Goal: Book appointment/travel/reservation

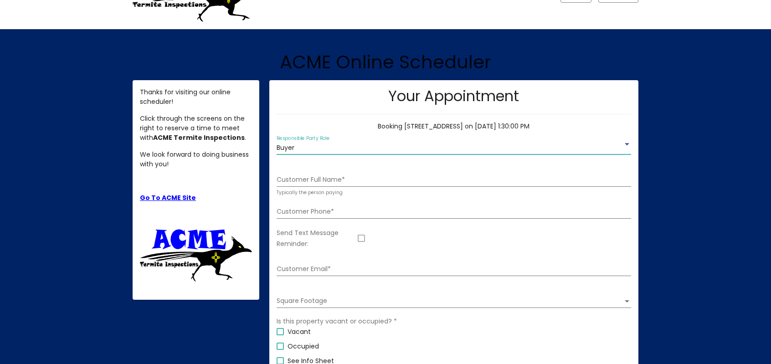
scroll to position [43, 0]
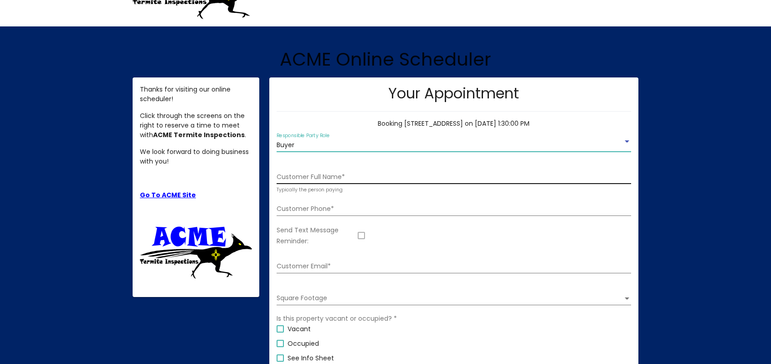
click at [348, 177] on input "Customer Full Name *" at bounding box center [454, 177] width 354 height 7
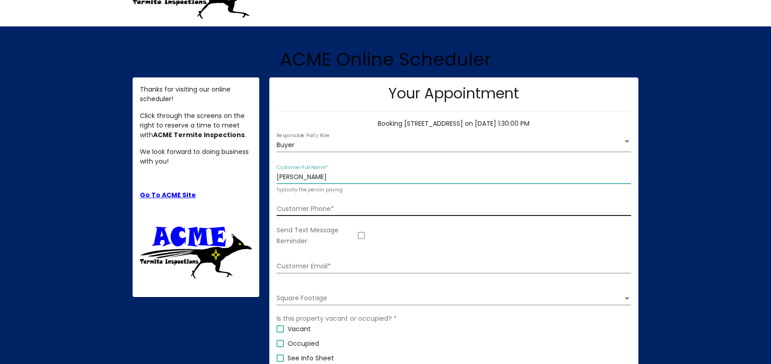
type input "[PERSON_NAME]"
click at [319, 211] on input "Customer Phone *" at bounding box center [454, 208] width 354 height 7
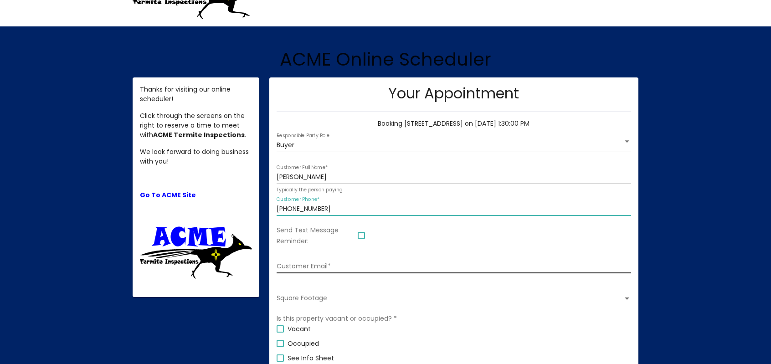
scroll to position [77, 0]
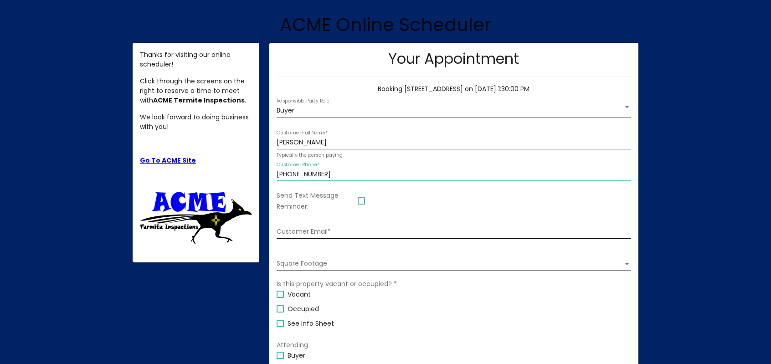
type input "[PHONE_NUMBER]"
click at [328, 231] on input "Customer Email *" at bounding box center [454, 231] width 354 height 7
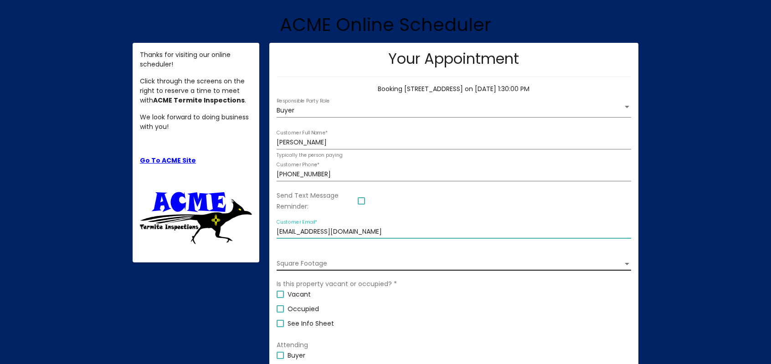
type input "[EMAIL_ADDRESS][DOMAIN_NAME]"
click at [348, 267] on span "Square Footage" at bounding box center [450, 263] width 346 height 7
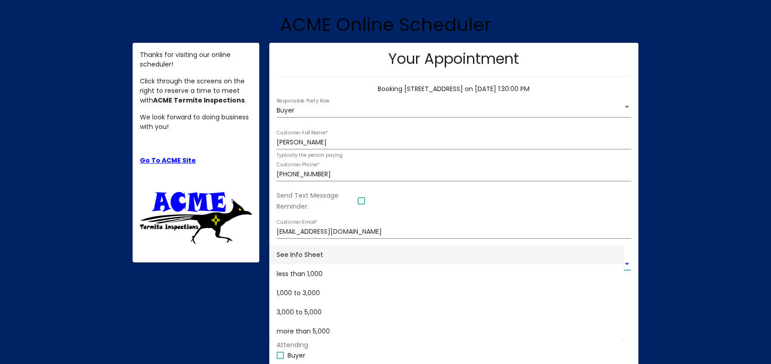
scroll to position [90, 0]
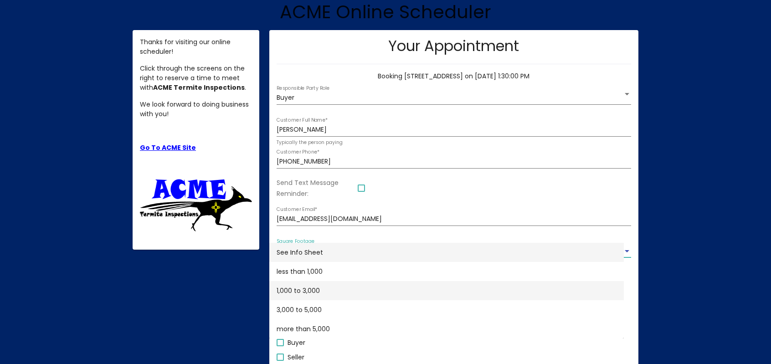
click at [323, 291] on span "1,000 to 3,000" at bounding box center [447, 290] width 340 height 19
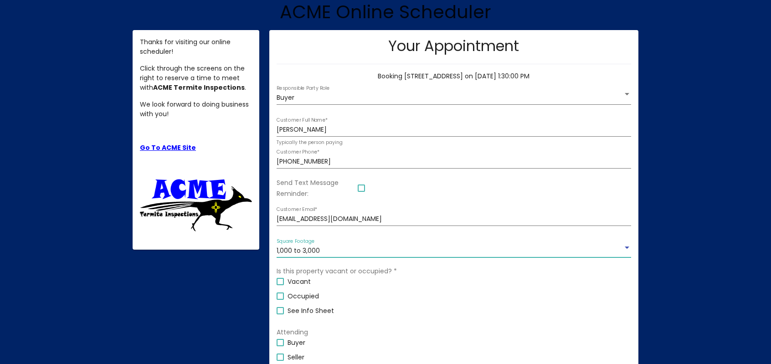
scroll to position [159, 0]
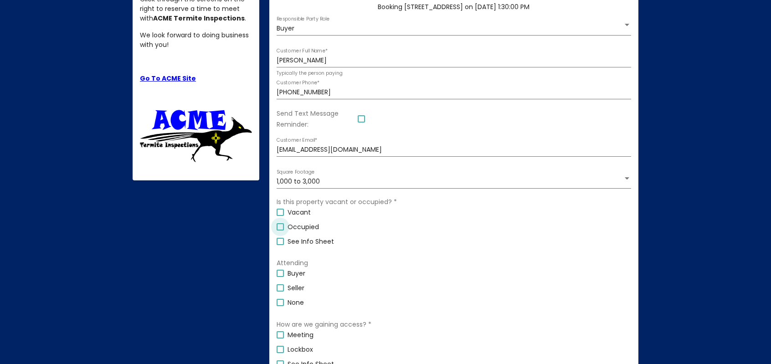
click at [306, 229] on span "Occupied" at bounding box center [302, 226] width 31 height 11
click at [280, 231] on input "Occupied" at bounding box center [280, 231] width 0 height 0
checkbox input "true"
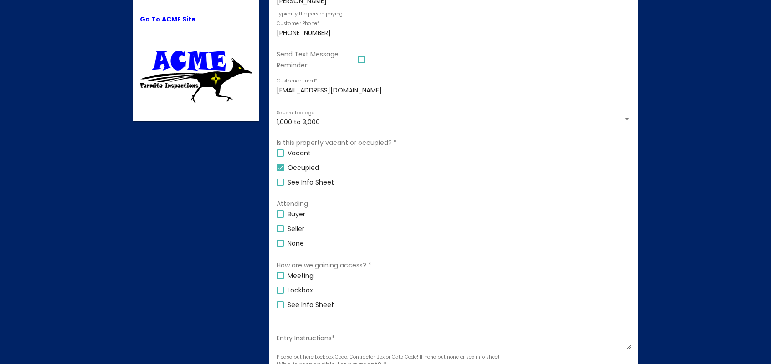
click at [293, 244] on span "None" at bounding box center [295, 243] width 16 height 11
click at [280, 247] on input "None" at bounding box center [280, 247] width 0 height 0
checkbox input "true"
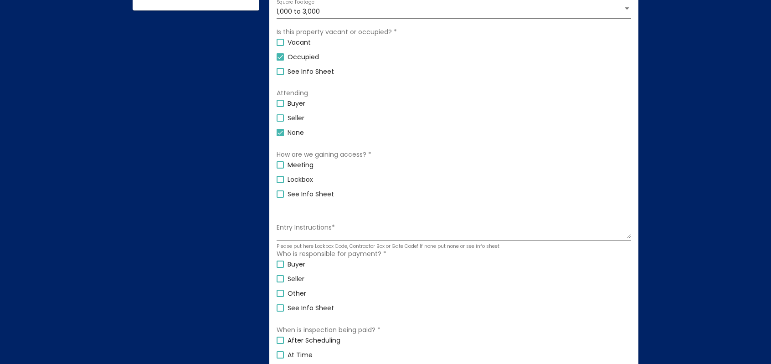
scroll to position [330, 0]
click at [303, 179] on span "Lockbox" at bounding box center [300, 179] width 26 height 11
click at [280, 183] on input "Lockbox" at bounding box center [280, 183] width 0 height 0
checkbox input "true"
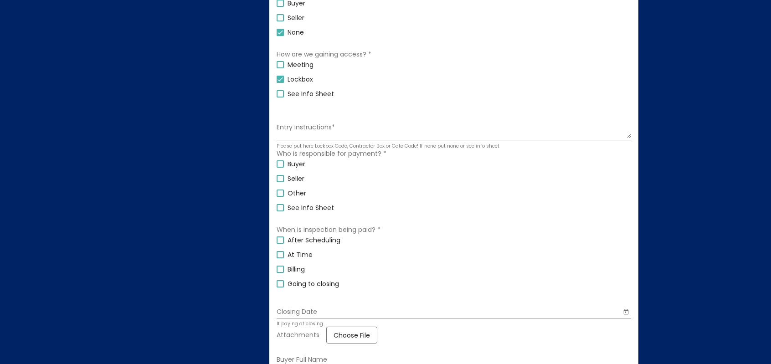
scroll to position [441, 0]
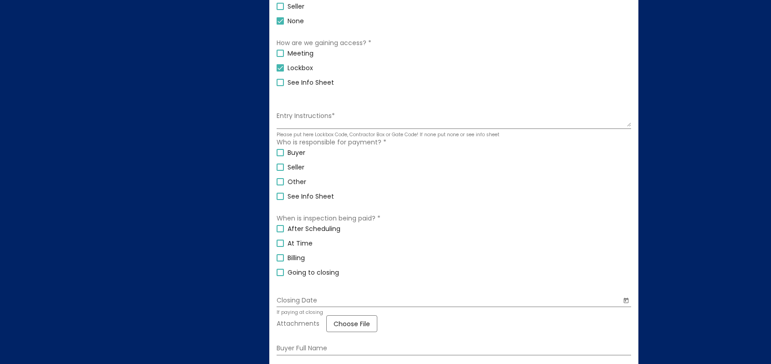
click at [319, 230] on span "After Scheduling" at bounding box center [313, 228] width 53 height 11
click at [280, 232] on input "After Scheduling" at bounding box center [280, 232] width 0 height 0
checkbox input "true"
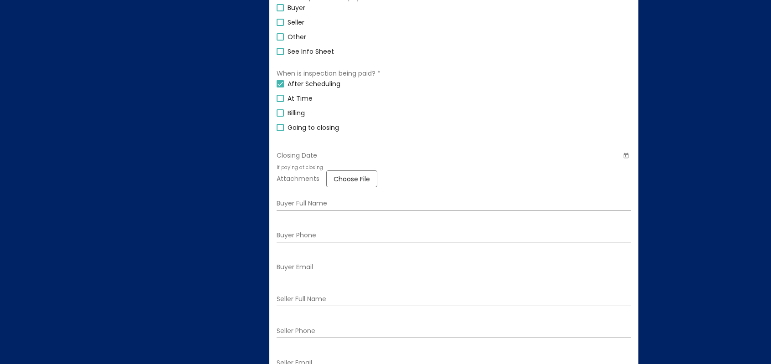
scroll to position [587, 0]
click at [316, 202] on input "Buyer Full Name" at bounding box center [454, 202] width 354 height 7
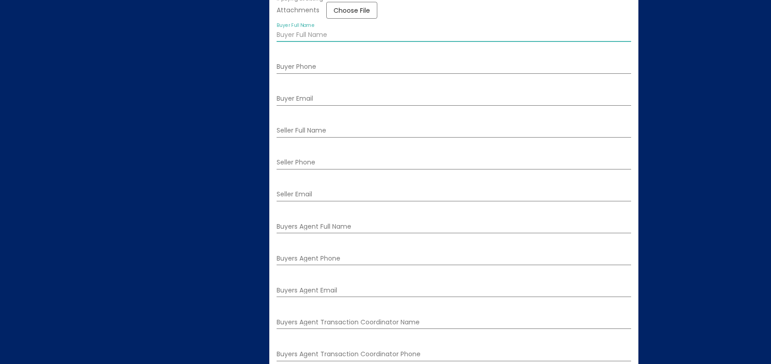
scroll to position [767, 0]
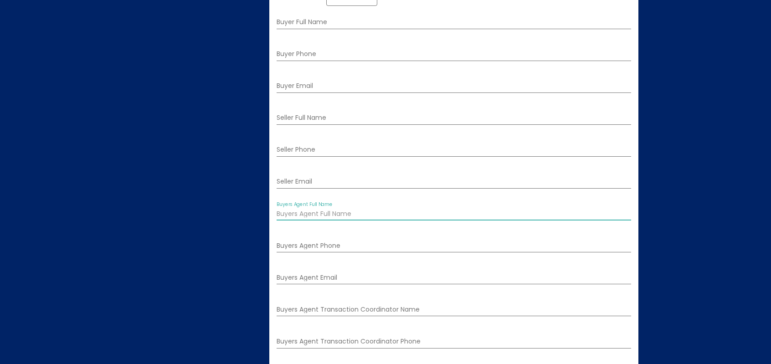
click at [324, 218] on input "Buyers Agent Full Name" at bounding box center [454, 213] width 354 height 7
type input "[PERSON_NAME]"
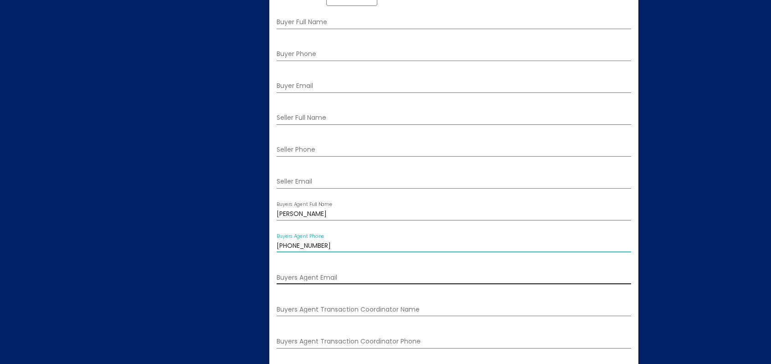
type input "[PHONE_NUMBER]"
click at [328, 278] on input "Buyers Agent Email" at bounding box center [454, 277] width 354 height 7
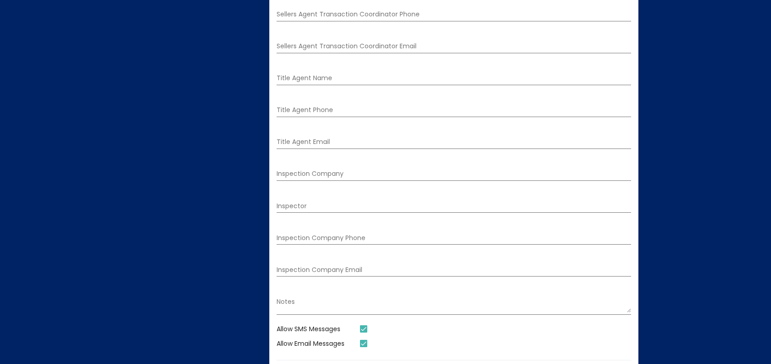
scroll to position [1293, 0]
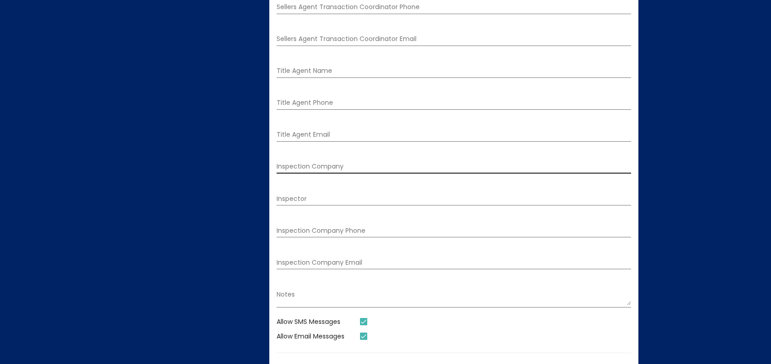
type input "[EMAIL_ADDRESS][DOMAIN_NAME]"
click at [351, 169] on div "Inspection Company" at bounding box center [454, 164] width 354 height 19
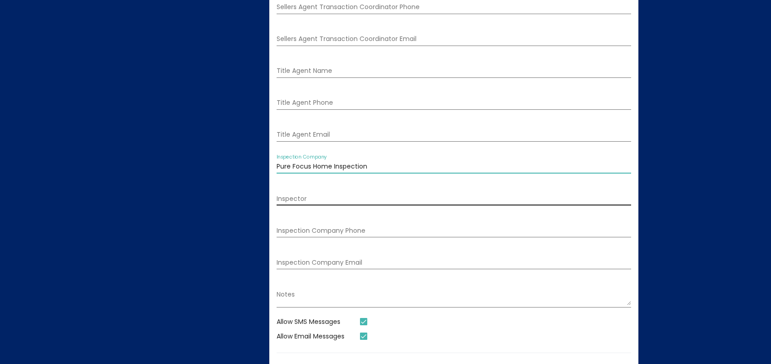
type input "Pure Focus Home Inspection"
click at [331, 203] on input "Inspector" at bounding box center [454, 198] width 354 height 7
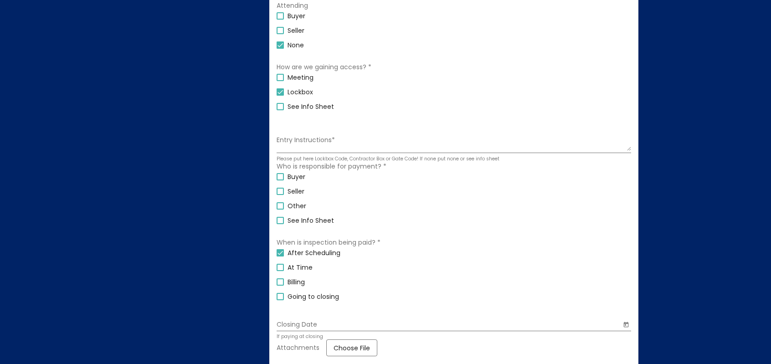
scroll to position [417, 0]
type input "Per Atterbom"
click at [282, 176] on div at bounding box center [280, 176] width 7 height 7
click at [280, 180] on input "Buyer" at bounding box center [280, 180] width 0 height 0
checkbox input "true"
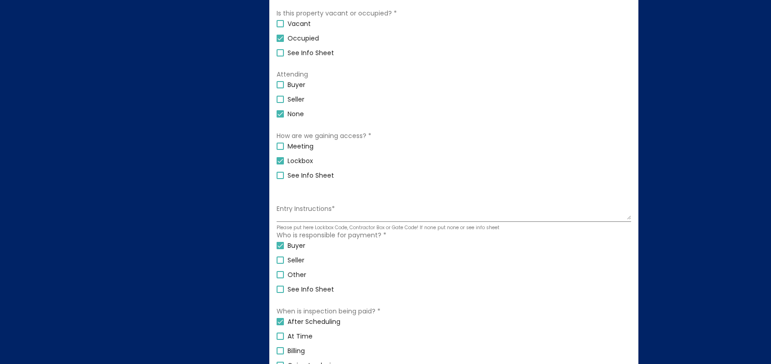
scroll to position [354, 0]
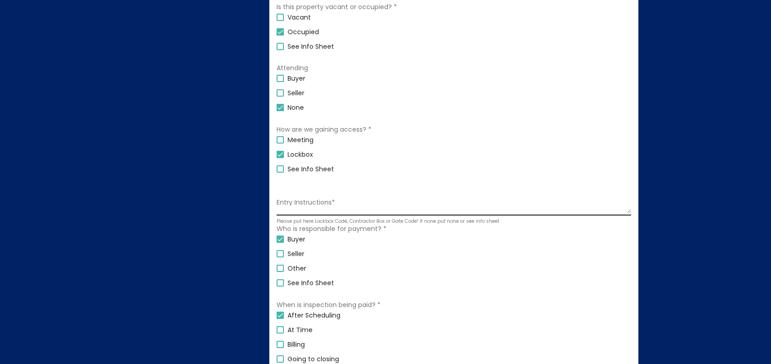
click at [351, 210] on textarea "Entry Instructions *" at bounding box center [454, 205] width 354 height 15
type textarea "CBS Code: 5544210"
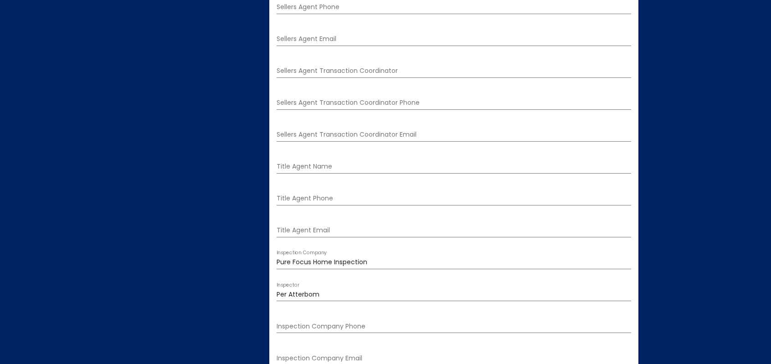
scroll to position [1383, 0]
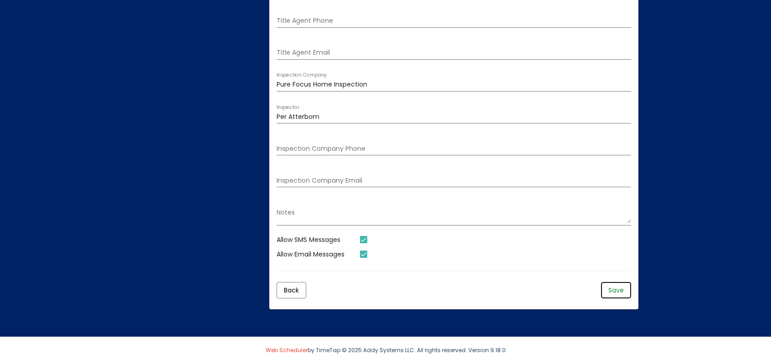
click at [616, 297] on button "Save" at bounding box center [616, 290] width 30 height 16
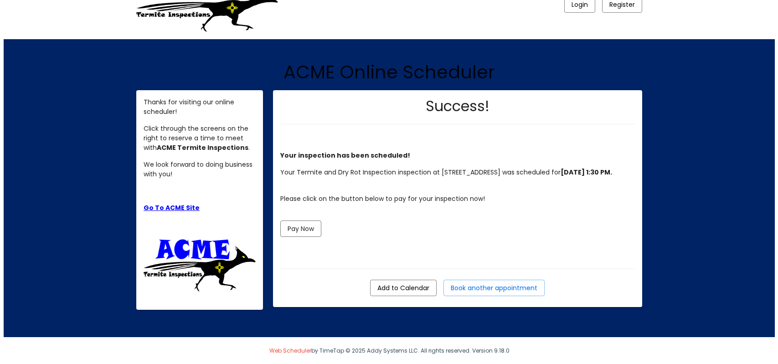
scroll to position [0, 0]
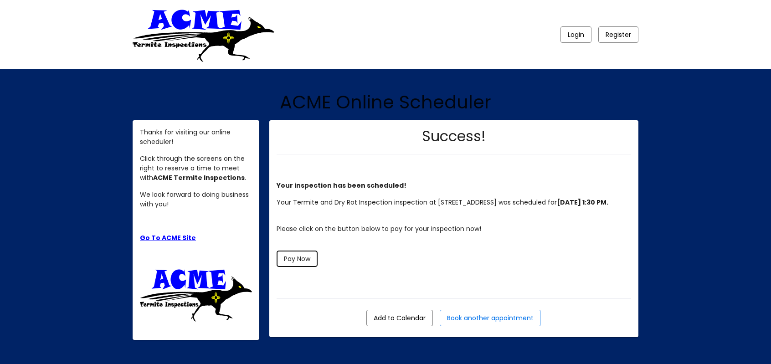
click at [303, 262] on button "Pay Now" at bounding box center [297, 259] width 41 height 16
